Goal: Obtain resource: Obtain resource

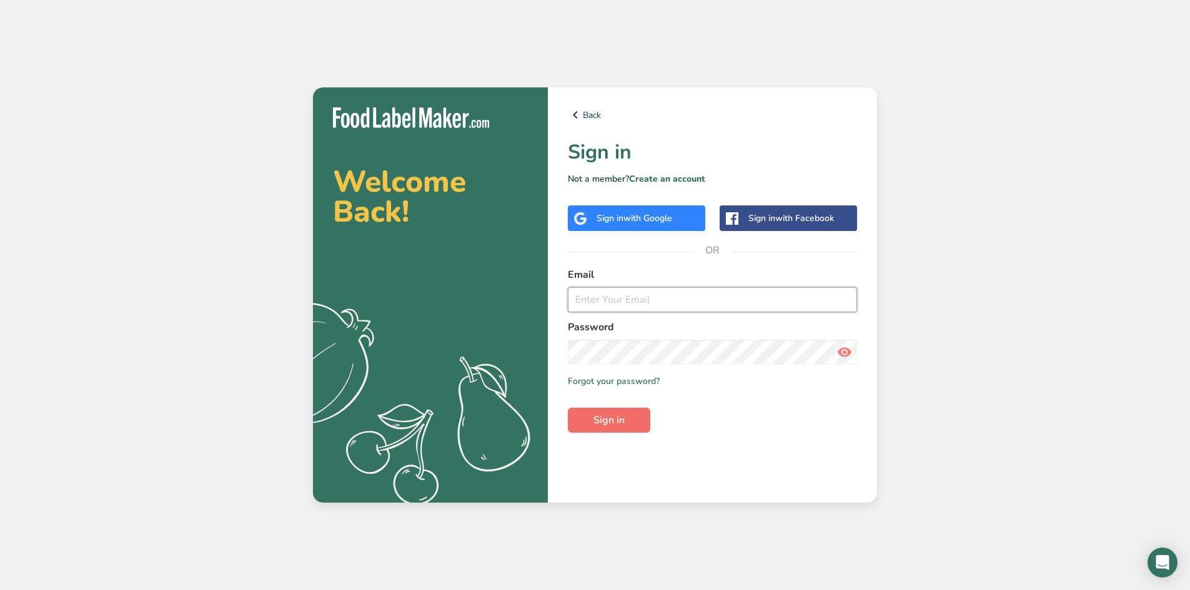
type input "[EMAIL_ADDRESS][DOMAIN_NAME]"
click at [605, 418] on span "Sign in" at bounding box center [608, 420] width 31 height 15
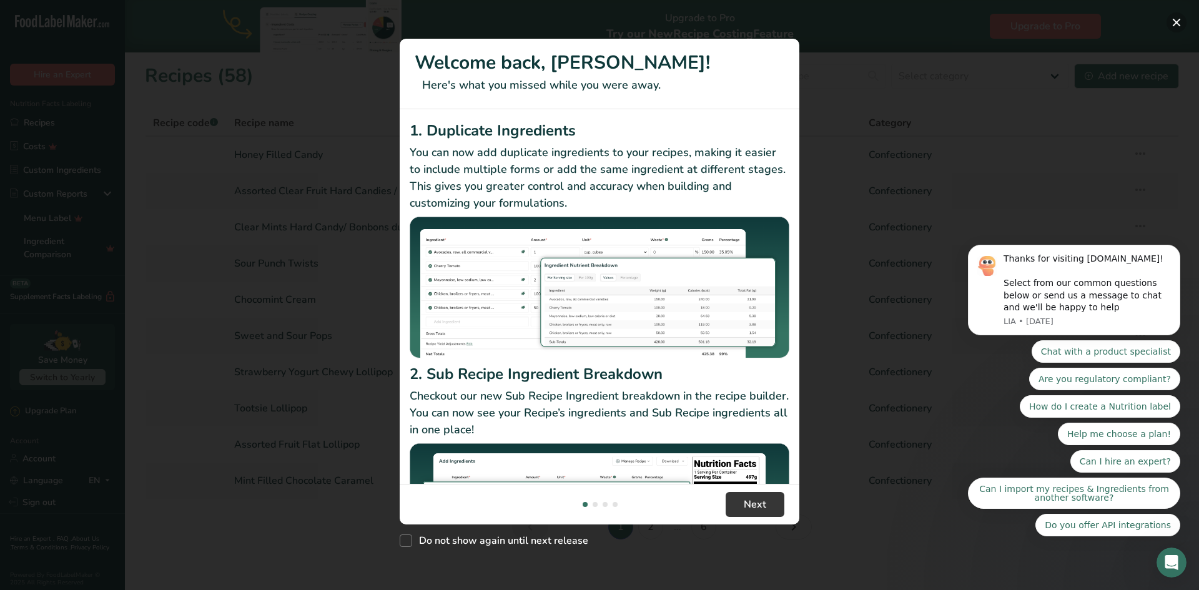
click at [1176, 15] on button "New Features" at bounding box center [1177, 22] width 20 height 20
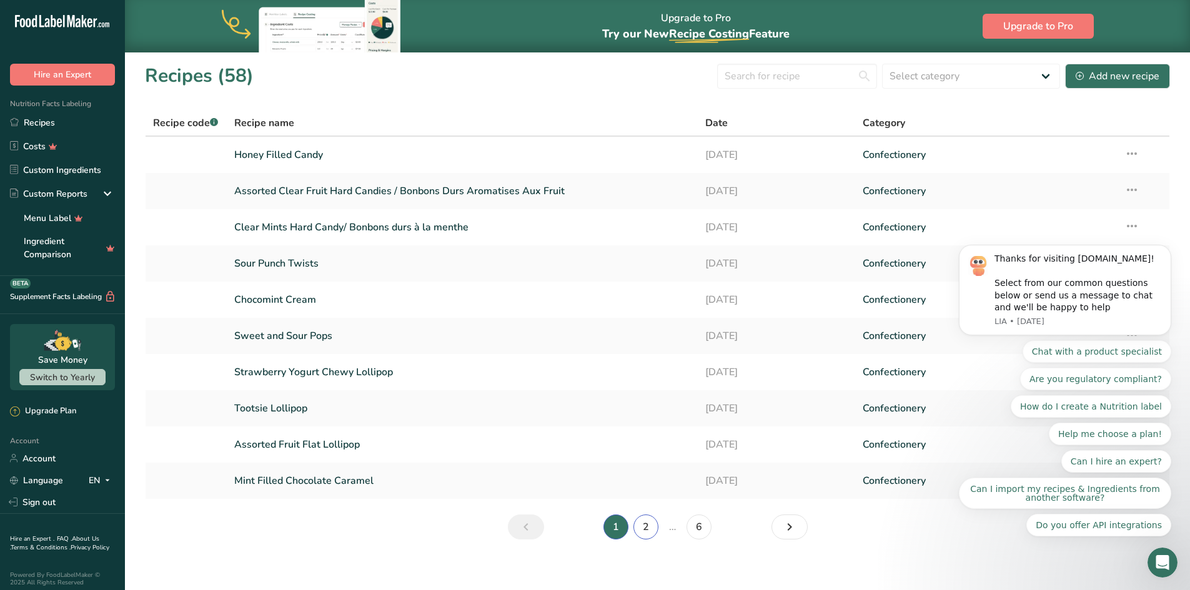
click at [651, 532] on link "2" at bounding box center [645, 527] width 25 height 25
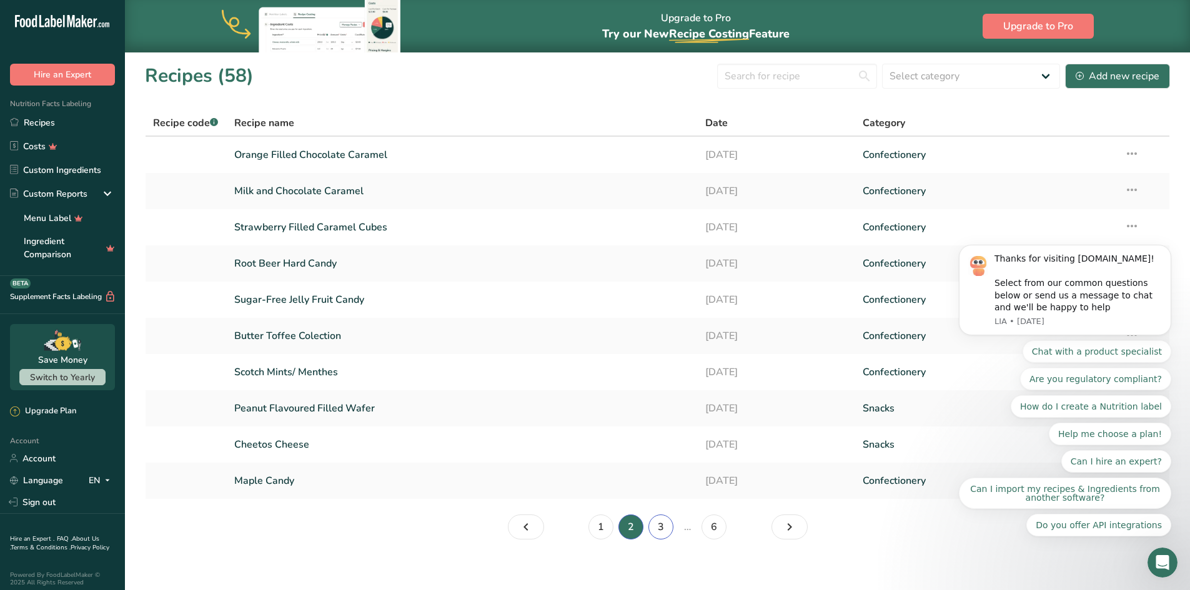
click at [663, 531] on link "3" at bounding box center [660, 527] width 25 height 25
click at [670, 530] on link "4" at bounding box center [672, 527] width 25 height 25
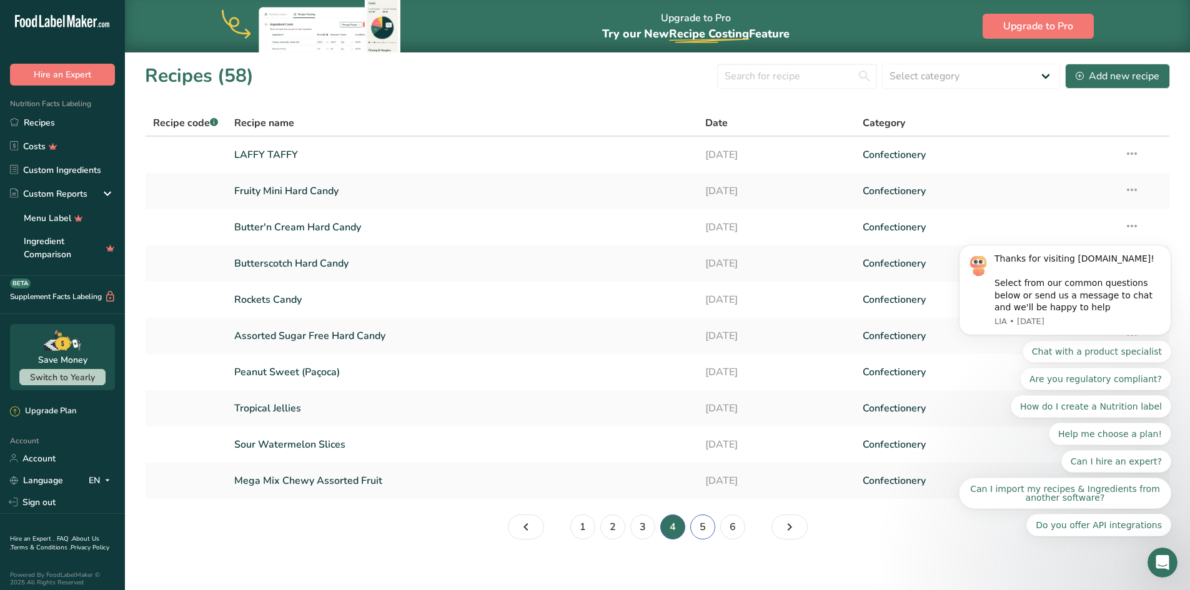
click at [706, 530] on link "5" at bounding box center [702, 527] width 25 height 25
click at [319, 370] on link "NOUGAT WITH JUBIES" at bounding box center [462, 372] width 457 height 26
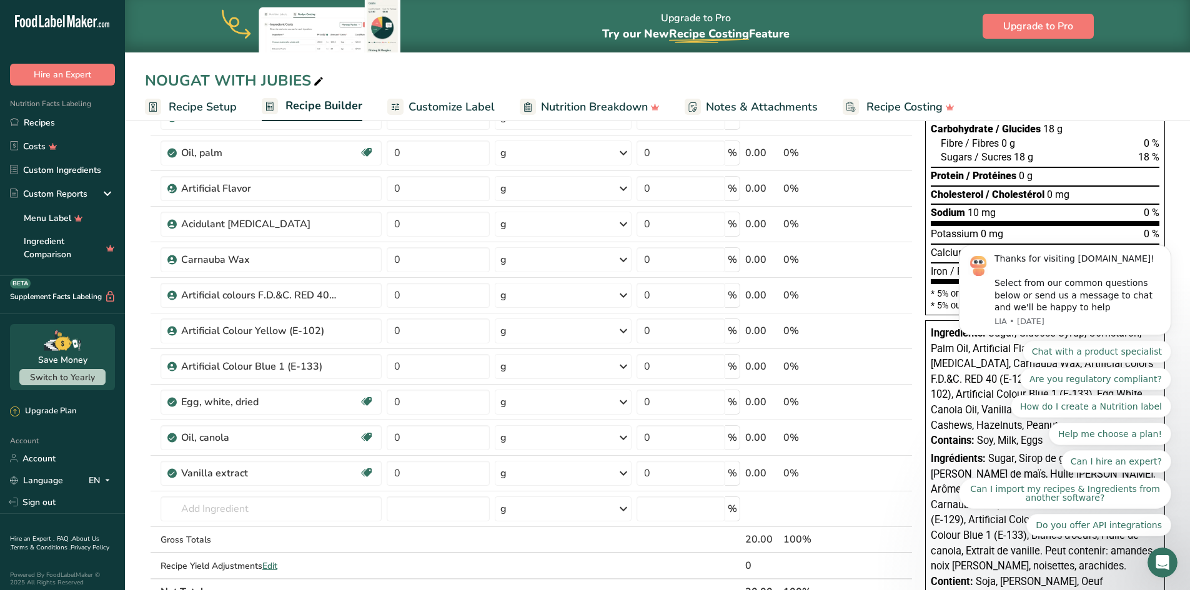
scroll to position [187, 0]
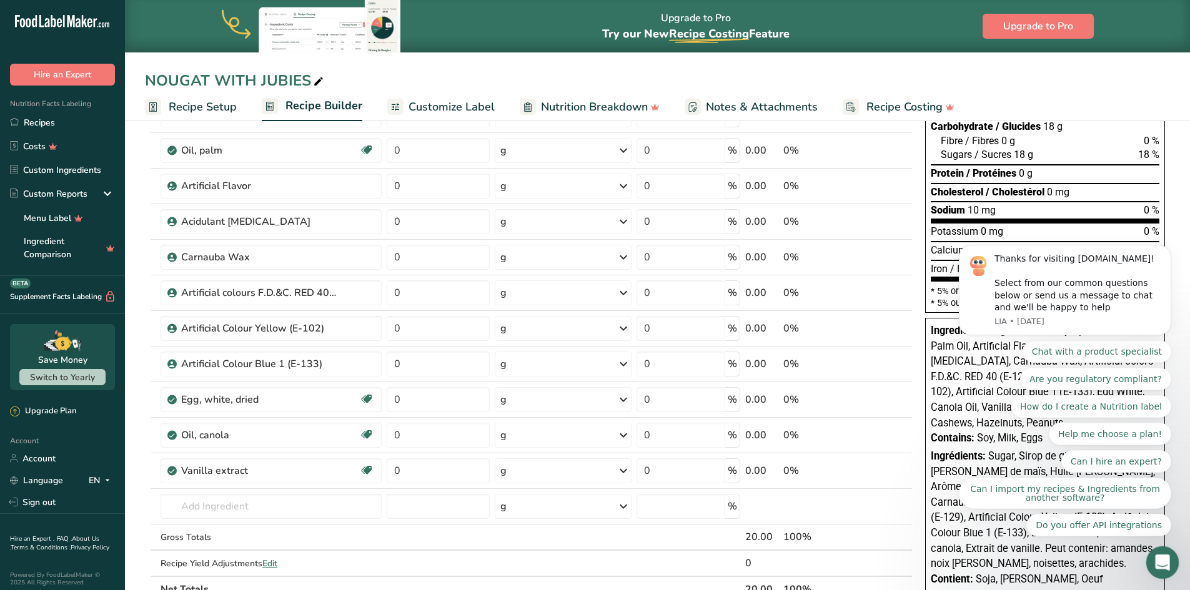
click at [1157, 563] on icon "Open Intercom Messenger" at bounding box center [1160, 561] width 9 height 10
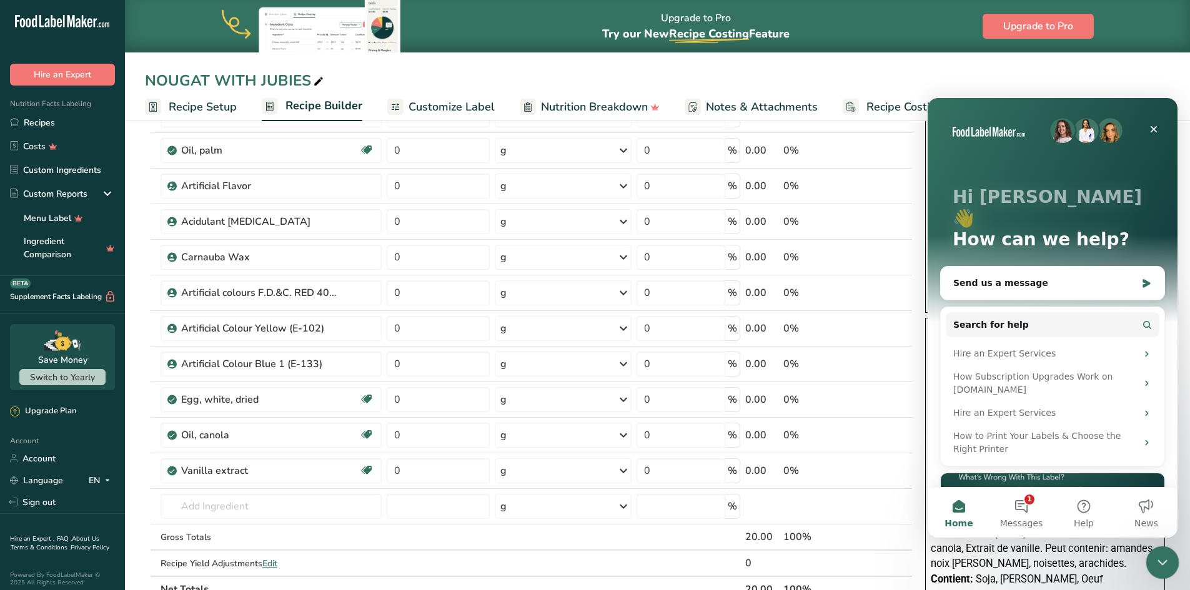
scroll to position [0, 0]
click at [1152, 128] on icon "Close" at bounding box center [1154, 129] width 7 height 7
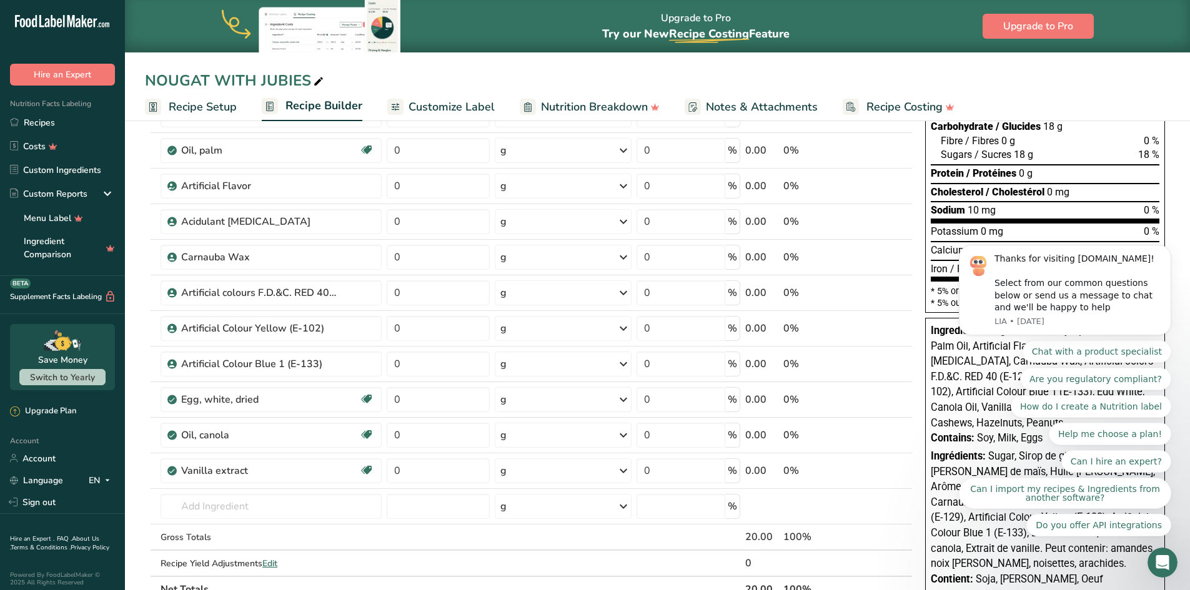
click at [1167, 255] on body "Thanks for visiting [DOMAIN_NAME]! Select from our common questions below or se…" at bounding box center [1065, 321] width 240 height 462
click at [1172, 254] on body "Thanks for visiting [DOMAIN_NAME]! Select from our common questions below or se…" at bounding box center [1065, 321] width 240 height 462
click at [1175, 256] on body "Thanks for visiting [DOMAIN_NAME]! Select from our common questions below or se…" at bounding box center [1065, 321] width 240 height 462
click at [929, 329] on div "Ingredients: Sugar, Glucose Syrup, Cornstarch, Palm Oil, Artificial Flavor, Aci…" at bounding box center [1045, 455] width 240 height 275
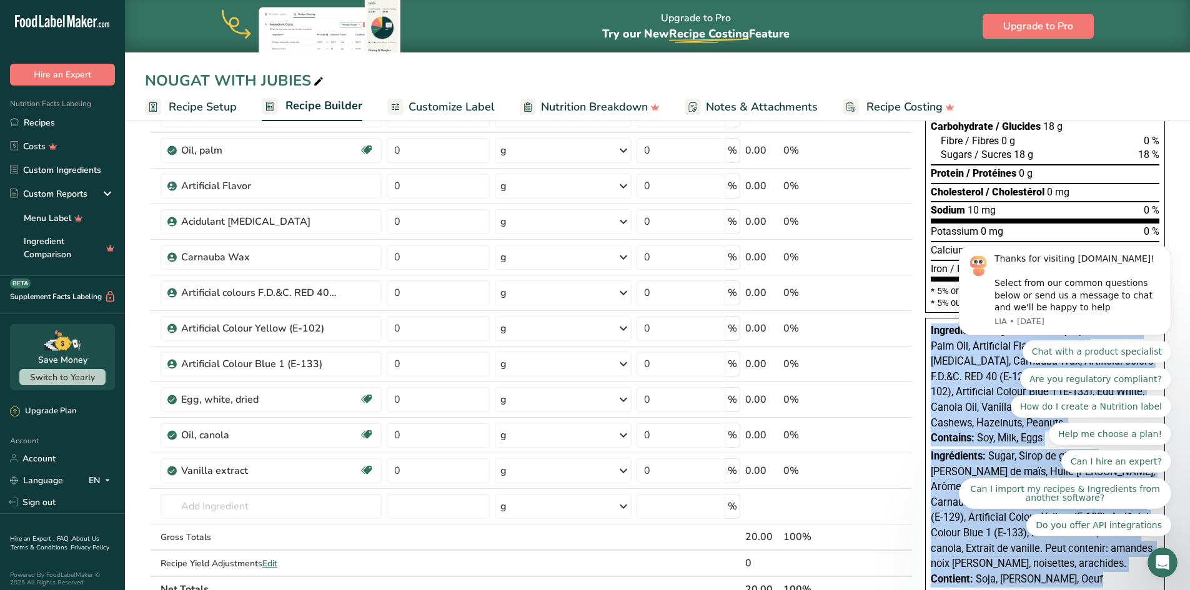
drag, startPoint x: 930, startPoint y: 330, endPoint x: 1040, endPoint y: 566, distance: 260.4
click at [1040, 566] on div "Ingredients: Sugar, Glucose Syrup, Cornstarch, Palm Oil, Artificial Flavor, Aci…" at bounding box center [1045, 455] width 240 height 275
copy div "Ingredients: Sugar, Glucose Syrup, Cornstarch, Palm Oil, Artificial Flavor, Aci…"
drag, startPoint x: 40, startPoint y: 121, endPoint x: 254, endPoint y: 284, distance: 269.2
click at [40, 121] on link "Recipes" at bounding box center [62, 123] width 125 height 24
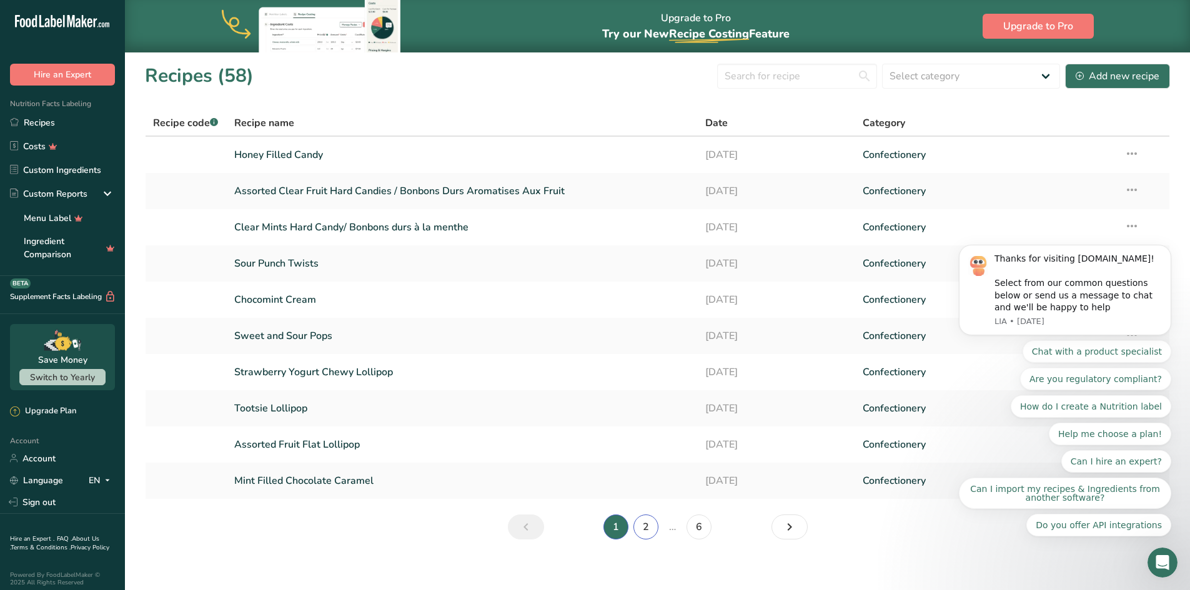
click at [645, 528] on link "2" at bounding box center [645, 527] width 25 height 25
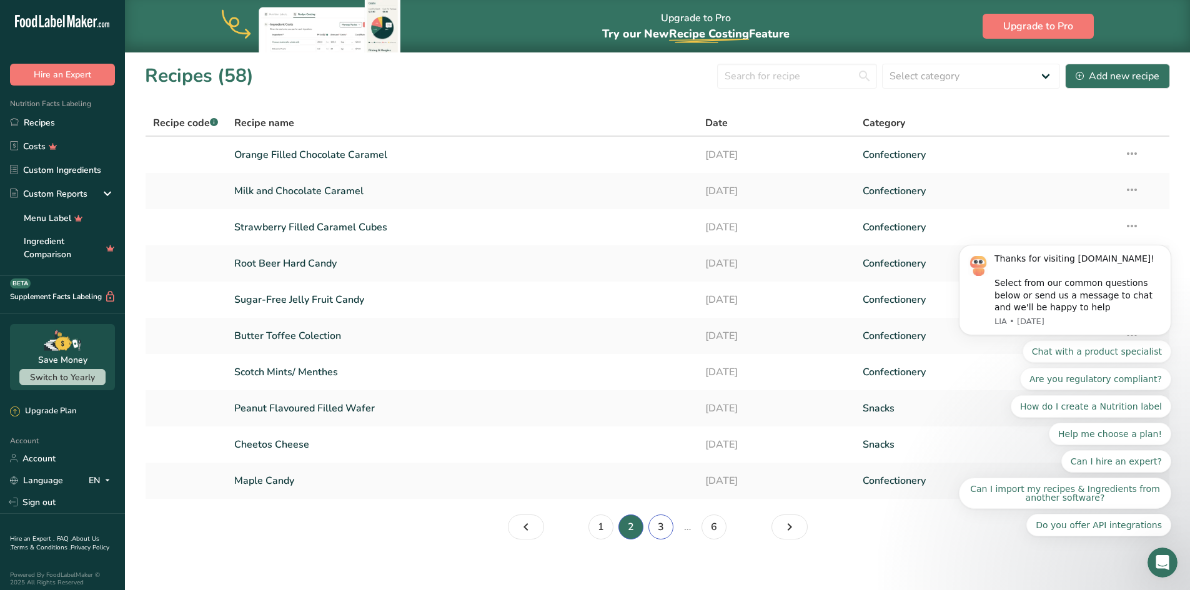
click at [658, 532] on link "3" at bounding box center [660, 527] width 25 height 25
click at [678, 532] on link "4" at bounding box center [672, 527] width 25 height 25
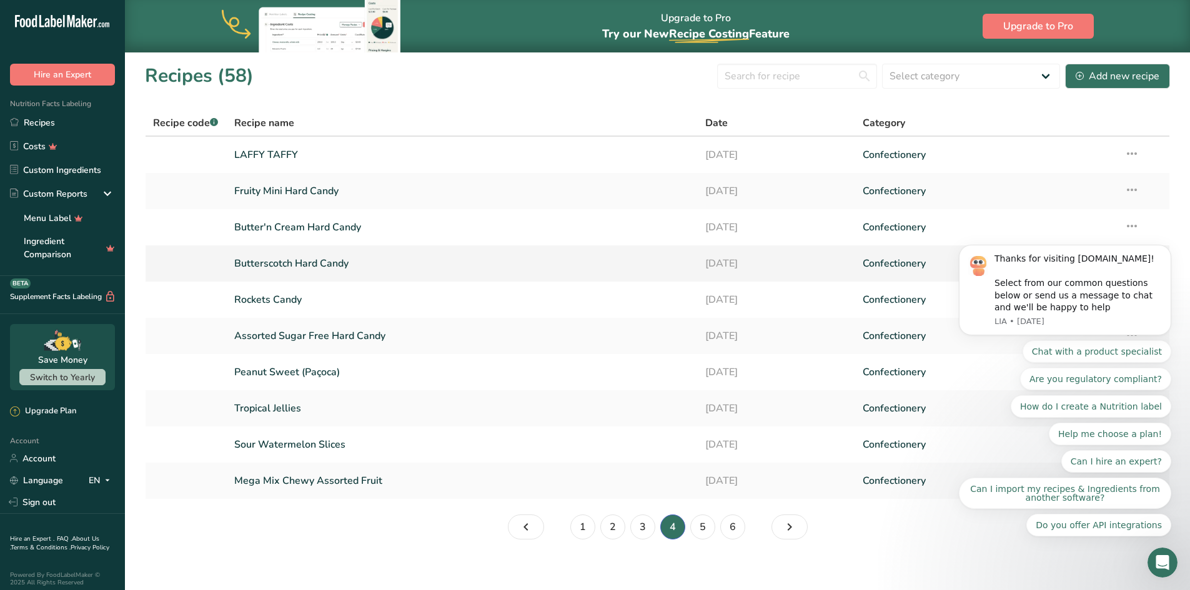
click at [312, 267] on link "Butterscotch Hard Candy" at bounding box center [462, 263] width 457 height 26
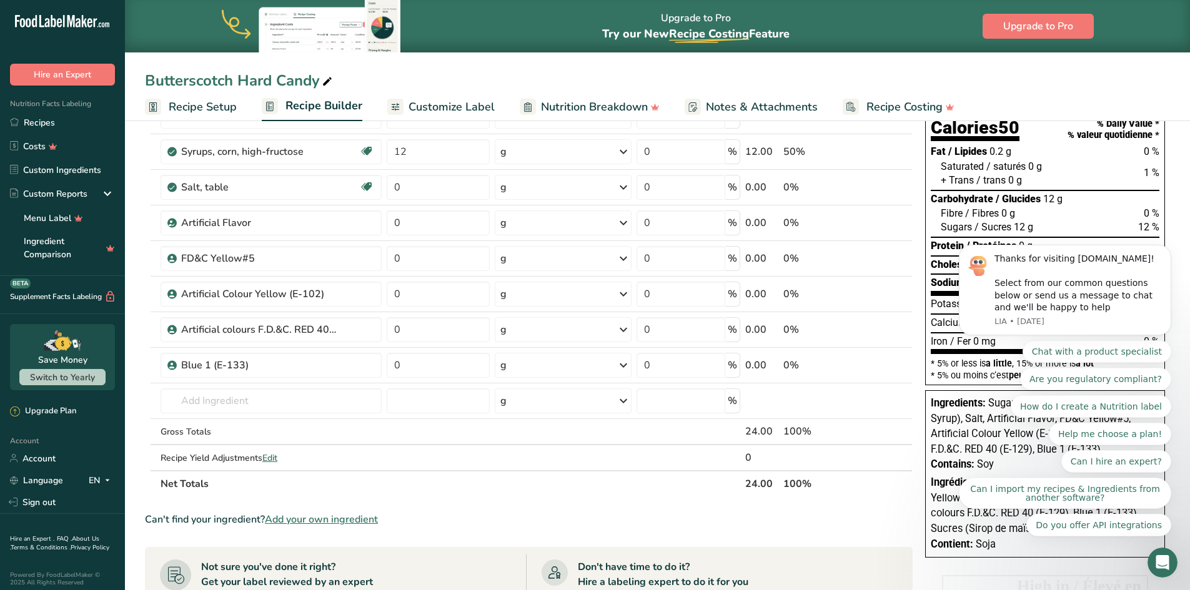
scroll to position [187, 0]
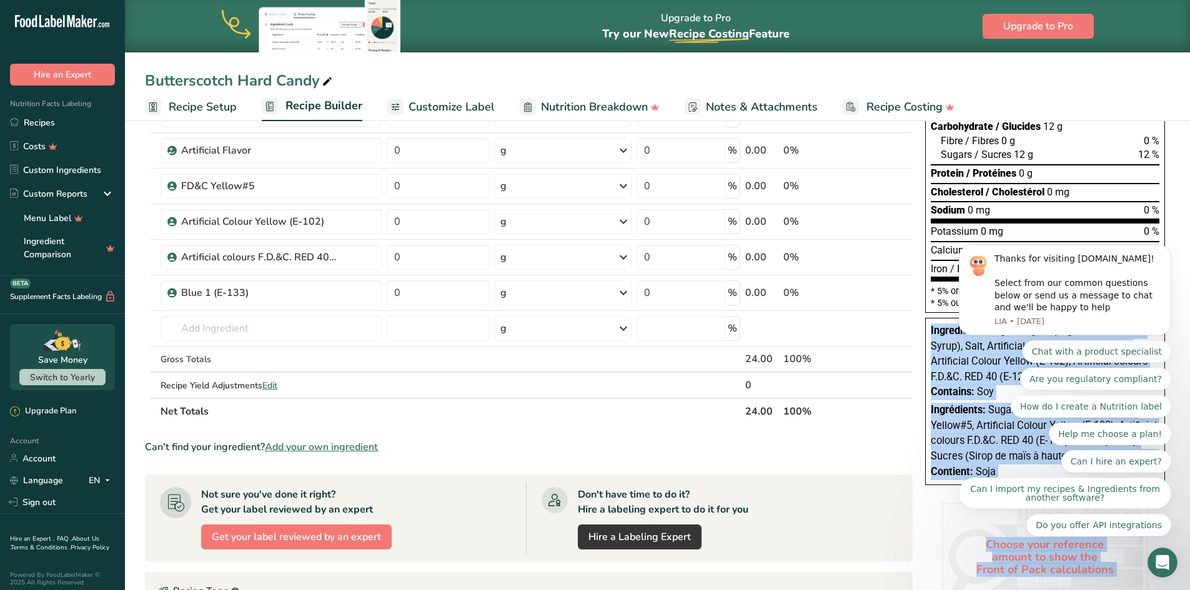
drag, startPoint x: 1871, startPoint y: 415, endPoint x: 951, endPoint y: 439, distance: 919.7
copy div "Ingredients: Sugar, Sugars (High Fructose Corn Syrup), Salt, Artificial Flavor,…"
click at [22, 118] on link "Recipes" at bounding box center [62, 123] width 125 height 24
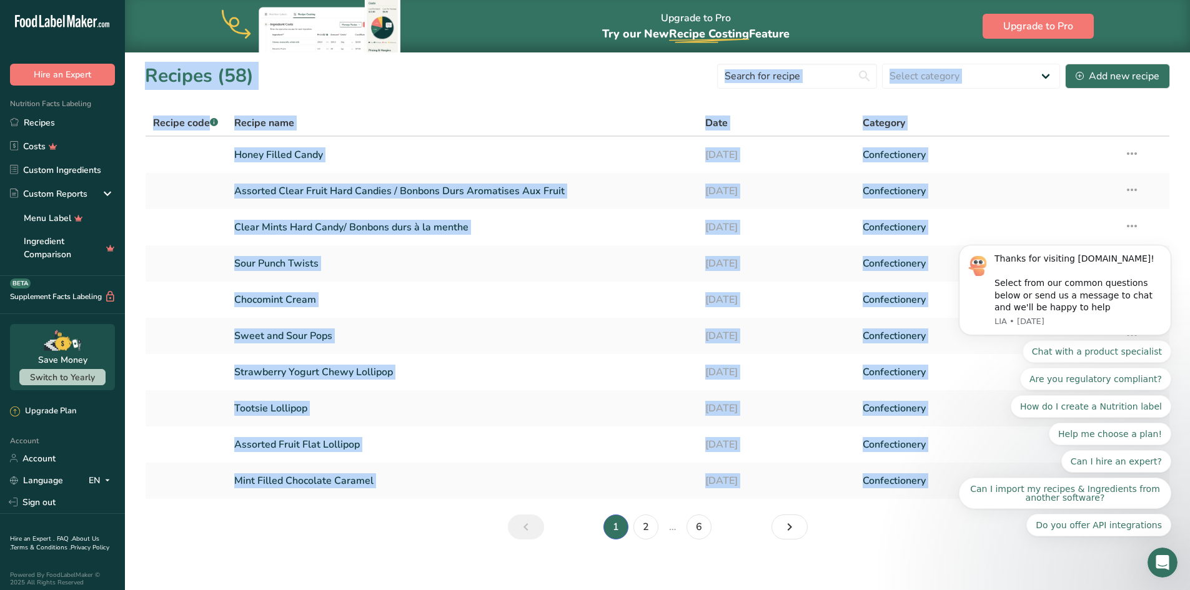
click at [393, 97] on section "Recipes (58) Select category All Baked Goods [GEOGRAPHIC_DATA] Confectionery Co…" at bounding box center [657, 306] width 1065 height 508
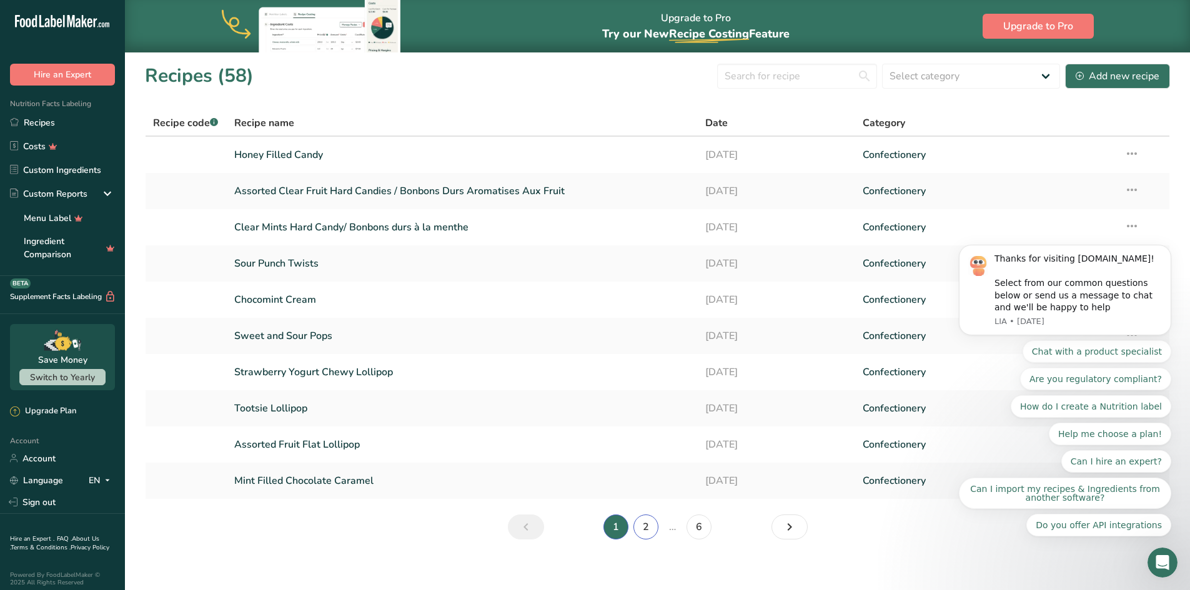
click at [645, 526] on link "2" at bounding box center [645, 527] width 25 height 25
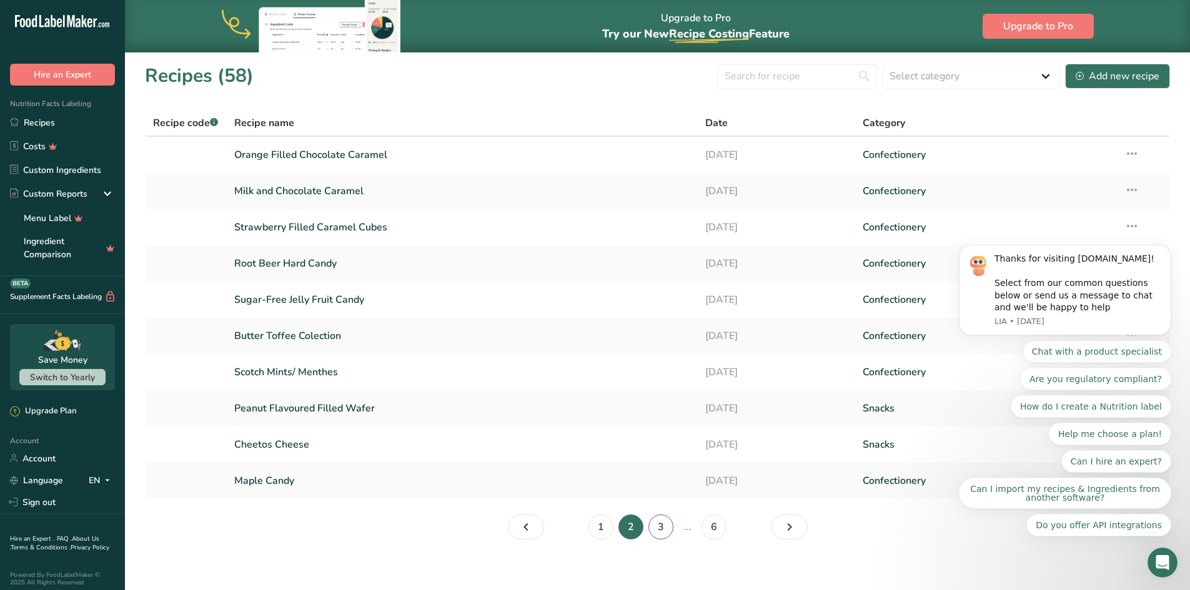
click at [660, 523] on link "3" at bounding box center [660, 527] width 25 height 25
click at [300, 444] on link "Salt Water Taffy" at bounding box center [462, 445] width 457 height 26
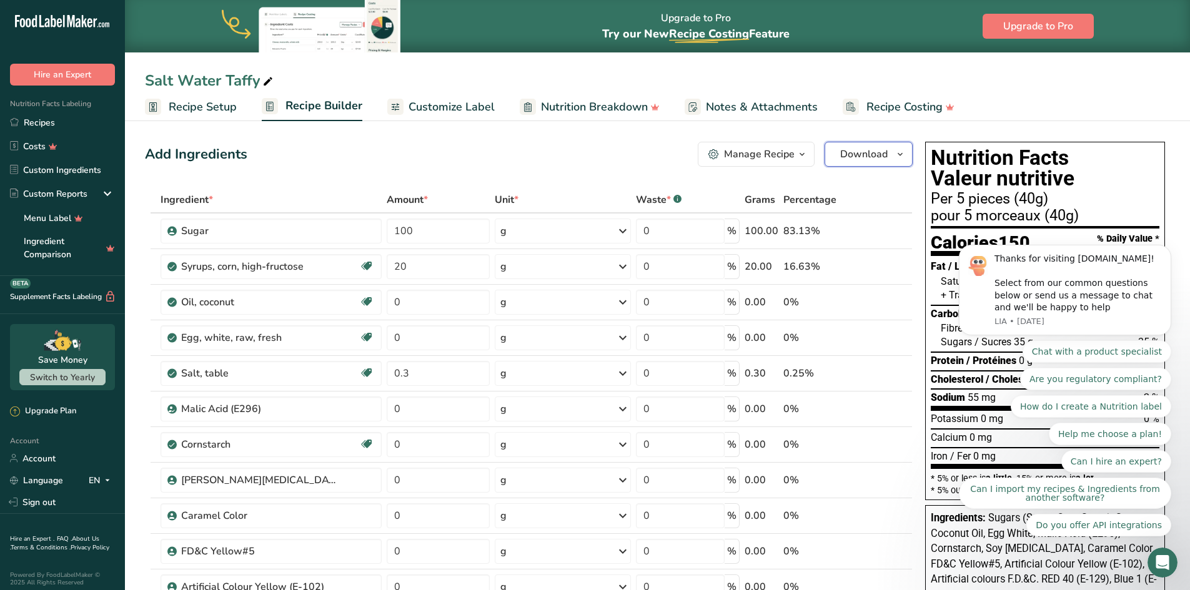
click at [864, 152] on span "Download" at bounding box center [863, 154] width 47 height 15
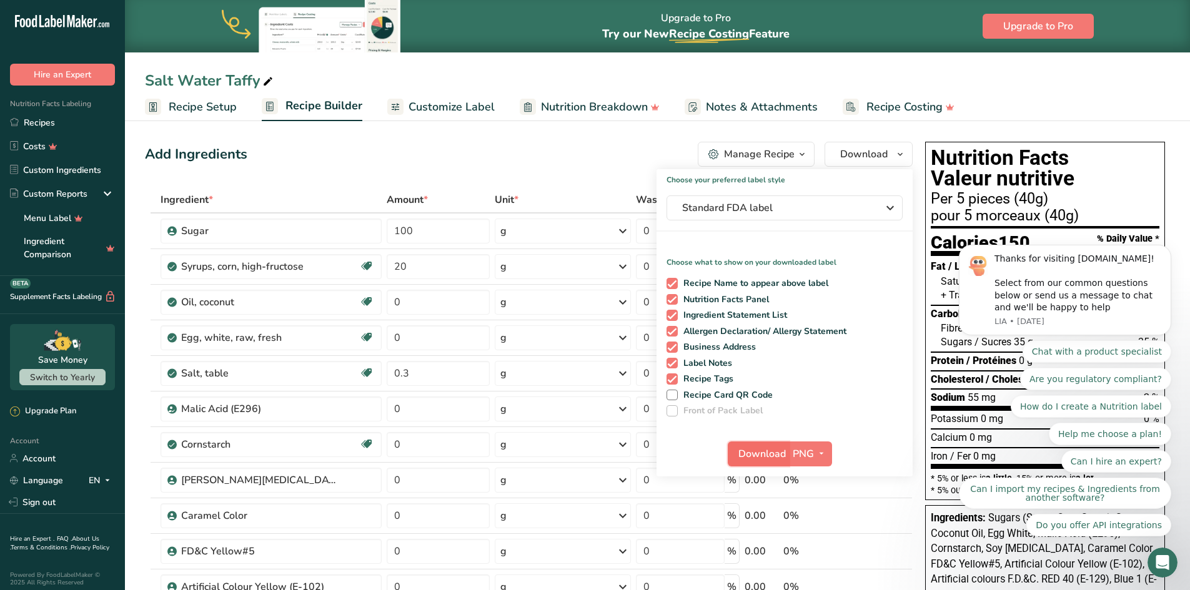
click at [758, 453] on span "Download" at bounding box center [761, 454] width 47 height 15
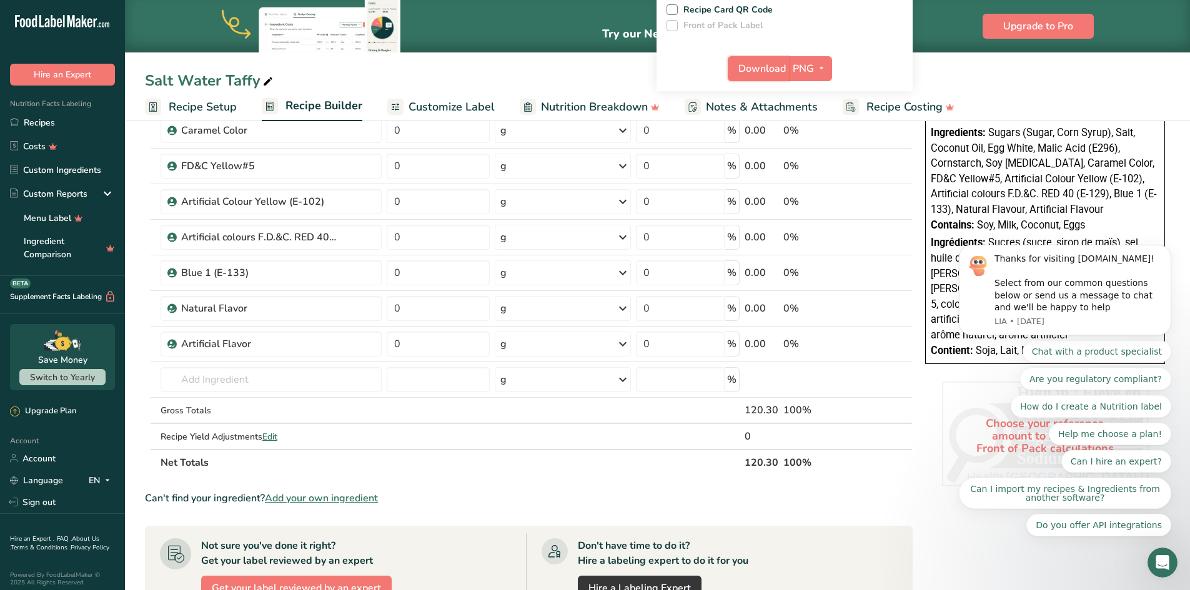
scroll to position [500, 0]
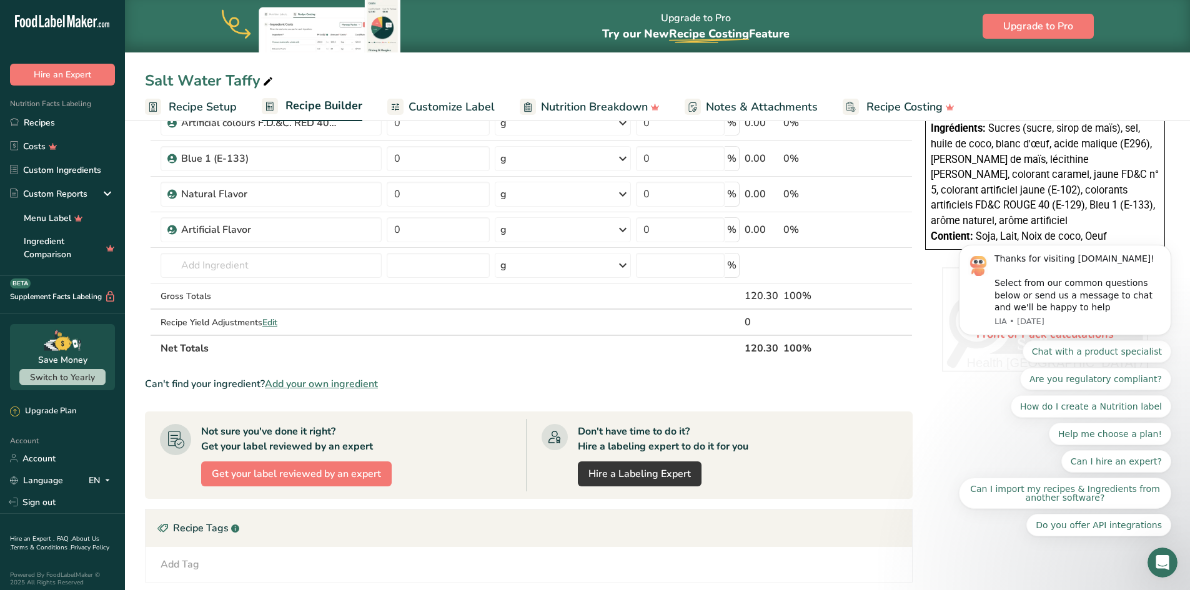
drag, startPoint x: 1103, startPoint y: 234, endPoint x: 1048, endPoint y: 224, distance: 55.9
click at [1006, 210] on body "Thanks for visiting [DOMAIN_NAME]! Select from our common questions below or se…" at bounding box center [1065, 321] width 240 height 462
click at [1031, 201] on body "Thanks for visiting [DOMAIN_NAME]! Select from our common questions below or se…" at bounding box center [1065, 321] width 240 height 462
drag, startPoint x: 1098, startPoint y: 235, endPoint x: 997, endPoint y: 210, distance: 104.2
click at [990, 210] on body "Thanks for visiting [DOMAIN_NAME]! Select from our common questions below or se…" at bounding box center [1065, 321] width 240 height 462
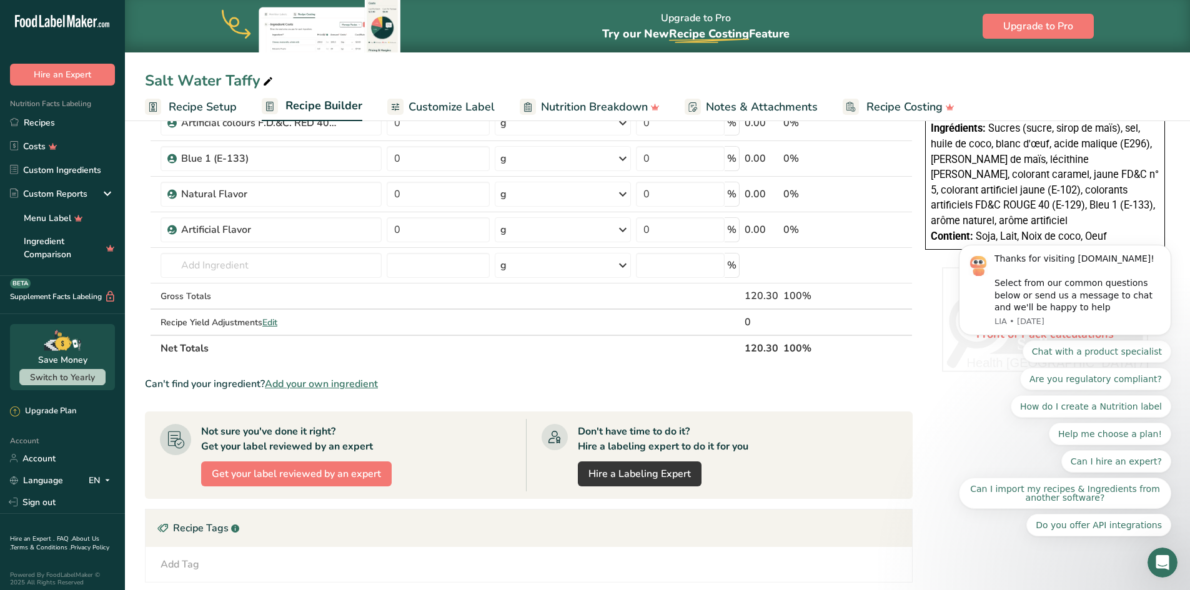
click at [993, 227] on body "Thanks for visiting [DOMAIN_NAME]! Select from our common questions below or se…" at bounding box center [1065, 321] width 240 height 462
drag, startPoint x: 1101, startPoint y: 239, endPoint x: 1043, endPoint y: 230, distance: 58.1
click at [1052, 234] on body "Thanks for visiting [DOMAIN_NAME]! Select from our common questions below or se…" at bounding box center [1065, 321] width 240 height 462
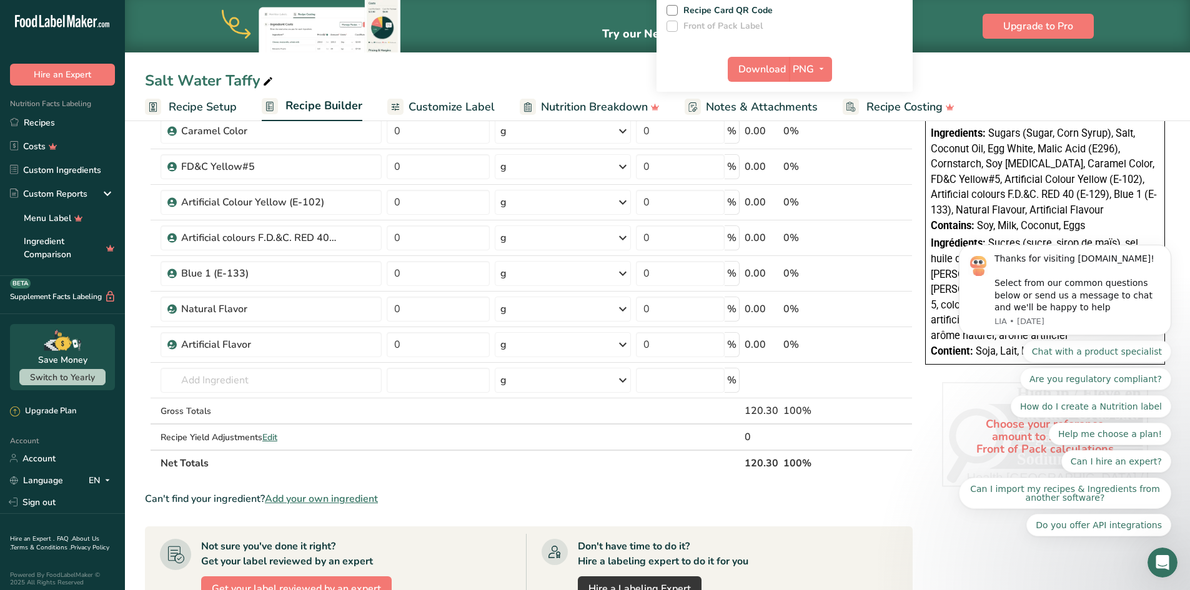
scroll to position [375, 0]
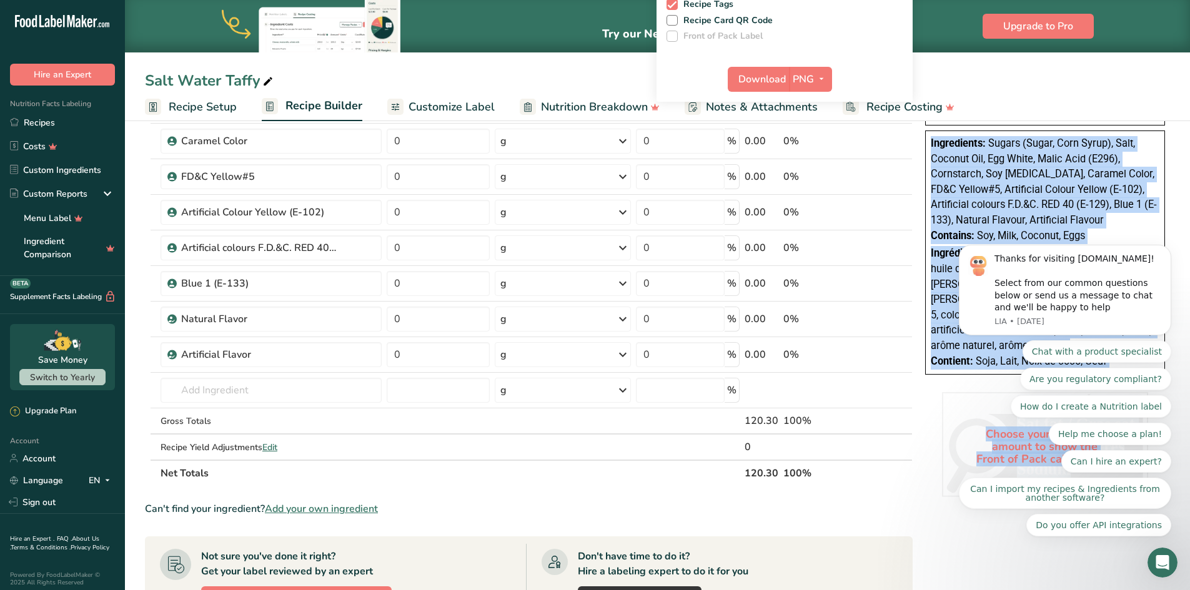
drag, startPoint x: 1871, startPoint y: 230, endPoint x: 954, endPoint y: 221, distance: 916.9
copy div "Ingredients: Sugars (Sugar, Corn Syrup), Salt, Coconut Oil, Egg White, Malic Ac…"
click at [51, 128] on link "Recipes" at bounding box center [62, 123] width 125 height 24
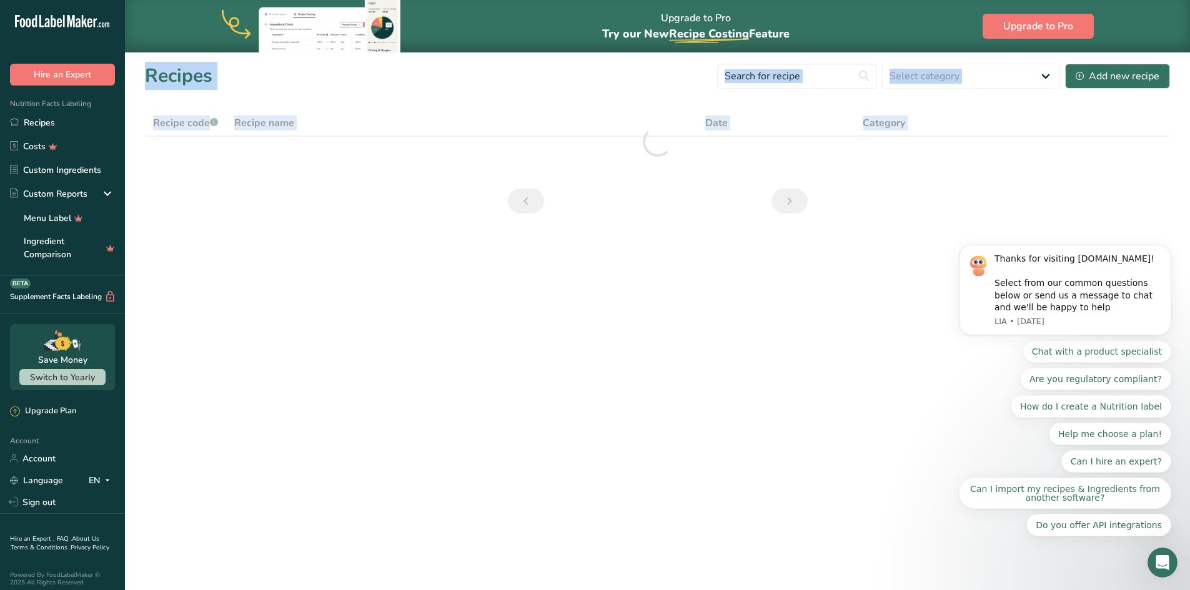
click at [244, 252] on main "Upgrade to Pro Try our New Recipe Costing .a-29{fill:none;stroke-linecap:round;…" at bounding box center [595, 295] width 1190 height 590
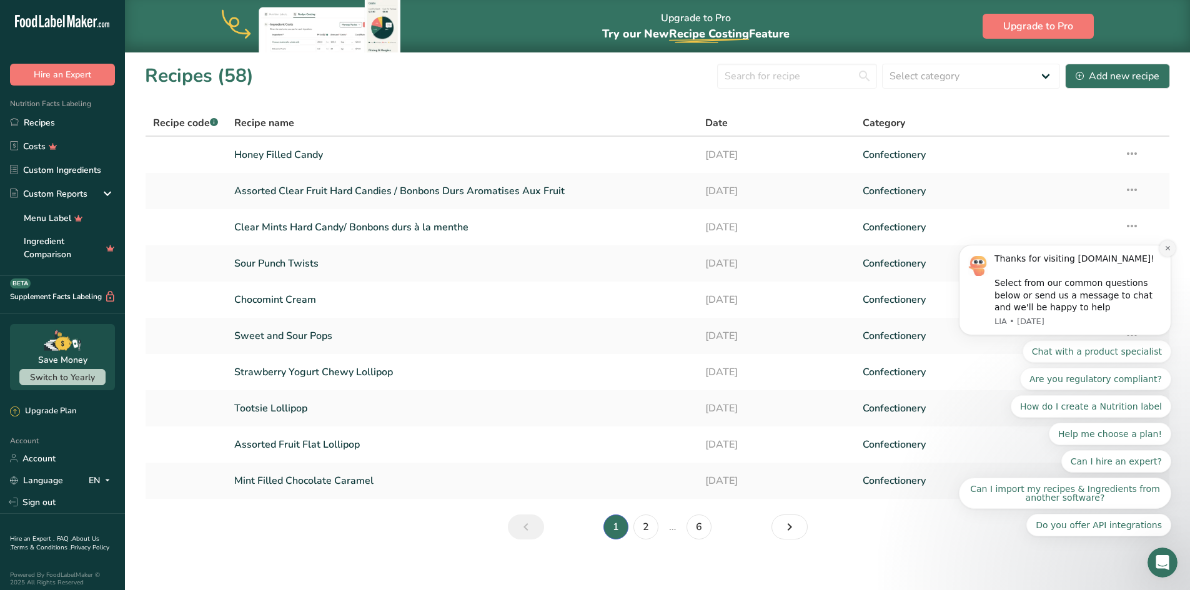
click at [1167, 252] on icon "Dismiss notification" at bounding box center [1167, 248] width 7 height 7
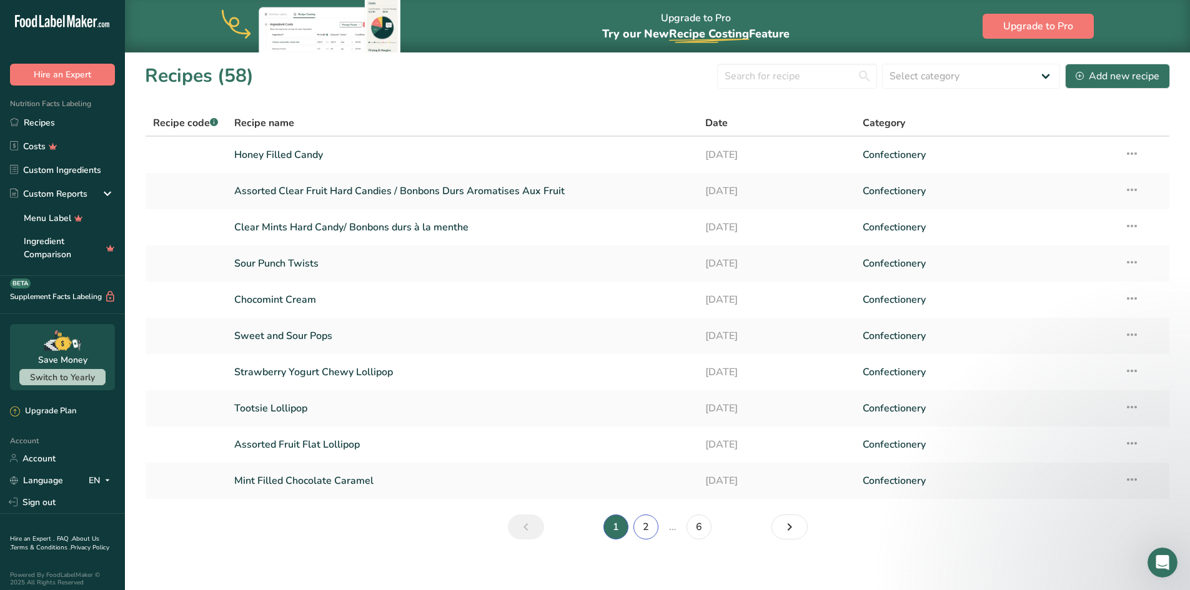
click at [648, 525] on link "2" at bounding box center [645, 527] width 25 height 25
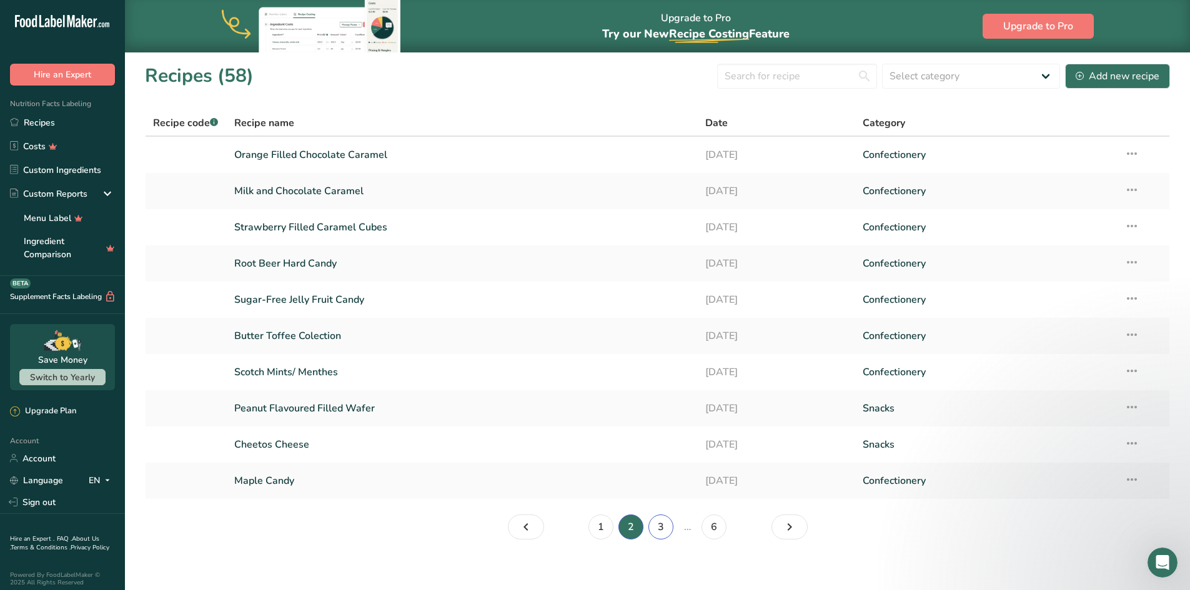
click at [661, 532] on link "3" at bounding box center [660, 527] width 25 height 25
click at [675, 534] on link "4" at bounding box center [672, 527] width 25 height 25
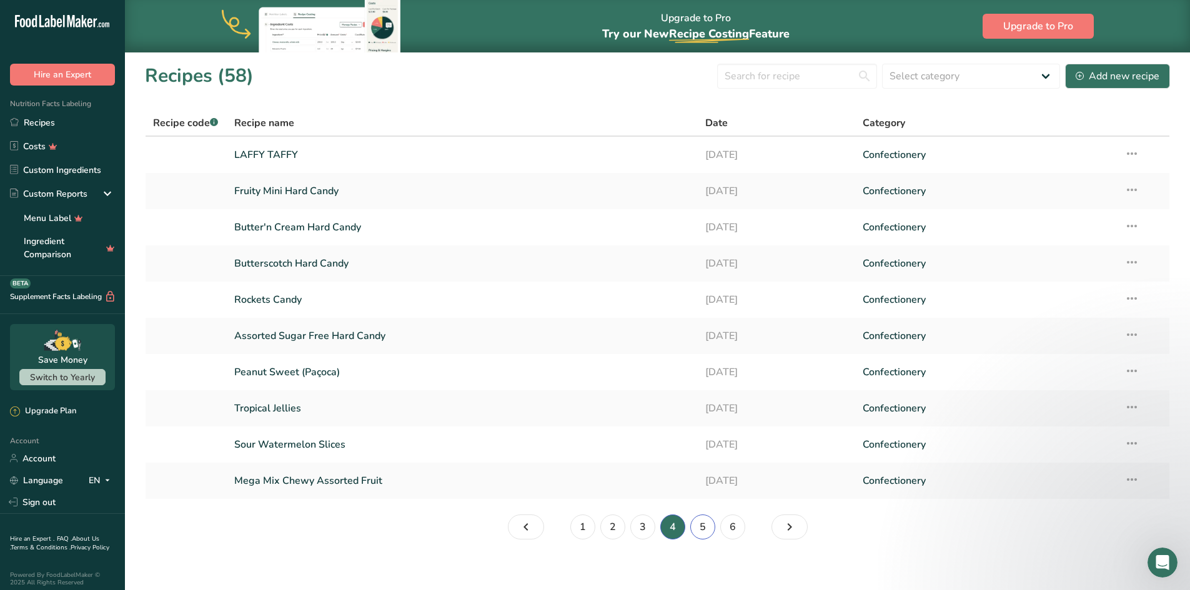
click at [701, 531] on link "5" at bounding box center [702, 527] width 25 height 25
click at [718, 531] on link "6" at bounding box center [713, 527] width 25 height 25
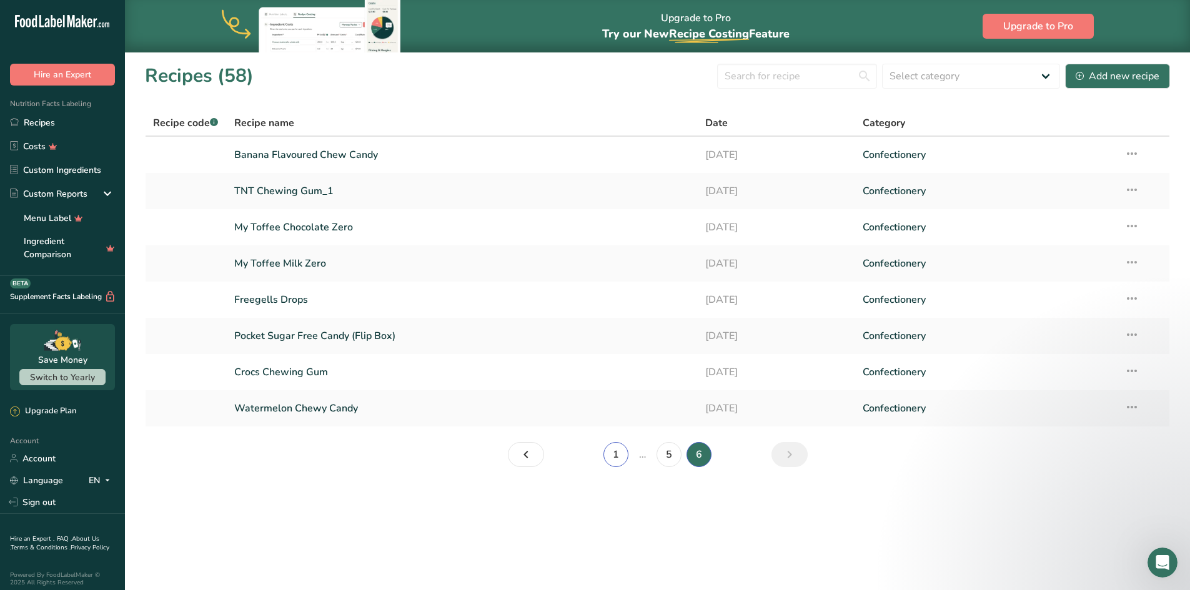
click at [616, 460] on link "1" at bounding box center [615, 454] width 25 height 25
